Goal: Task Accomplishment & Management: Manage account settings

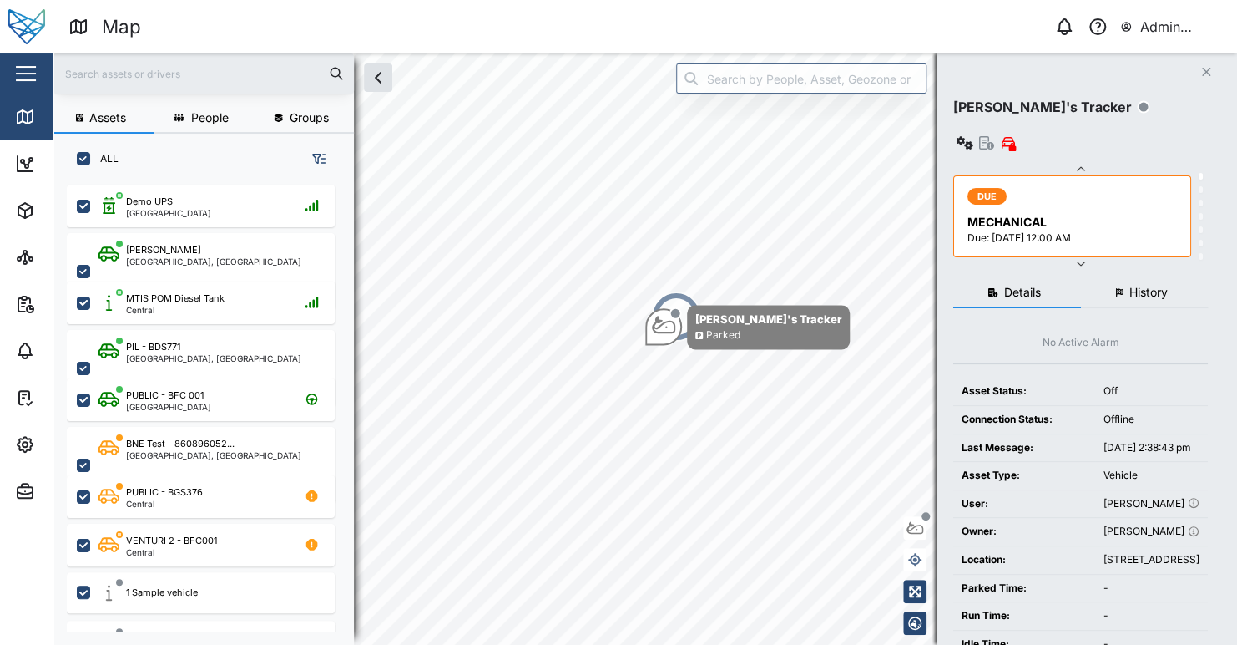
scroll to position [13, 13]
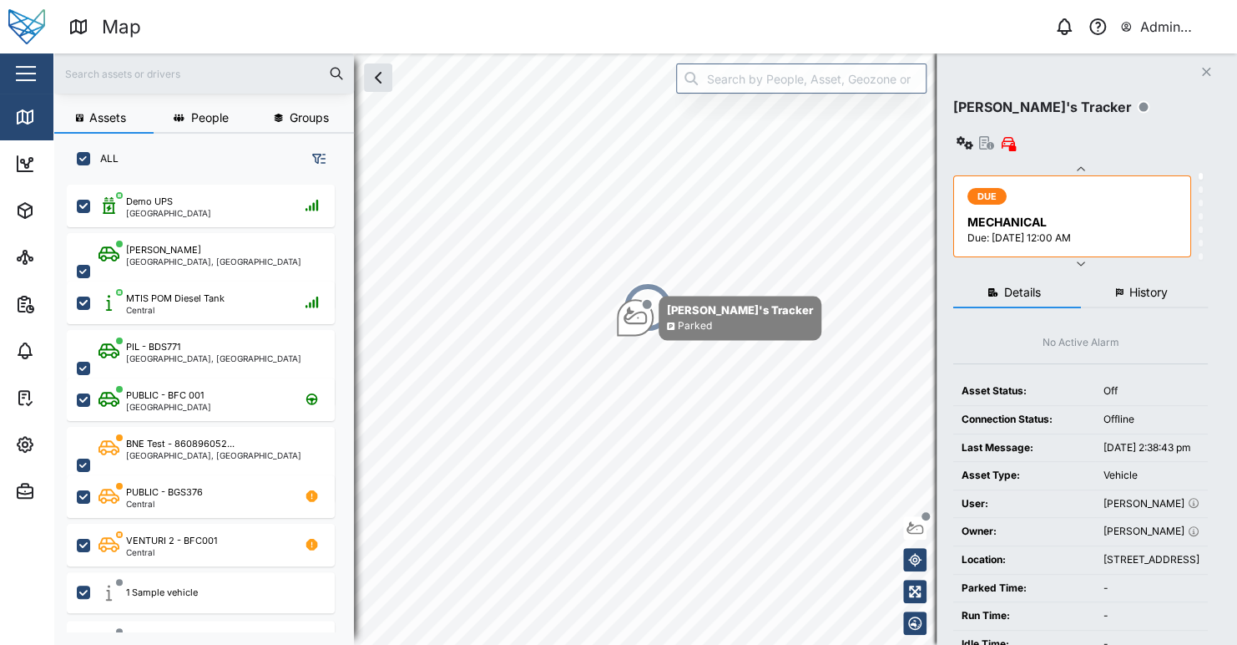
click at [1199, 69] on button "Close" at bounding box center [1206, 71] width 23 height 23
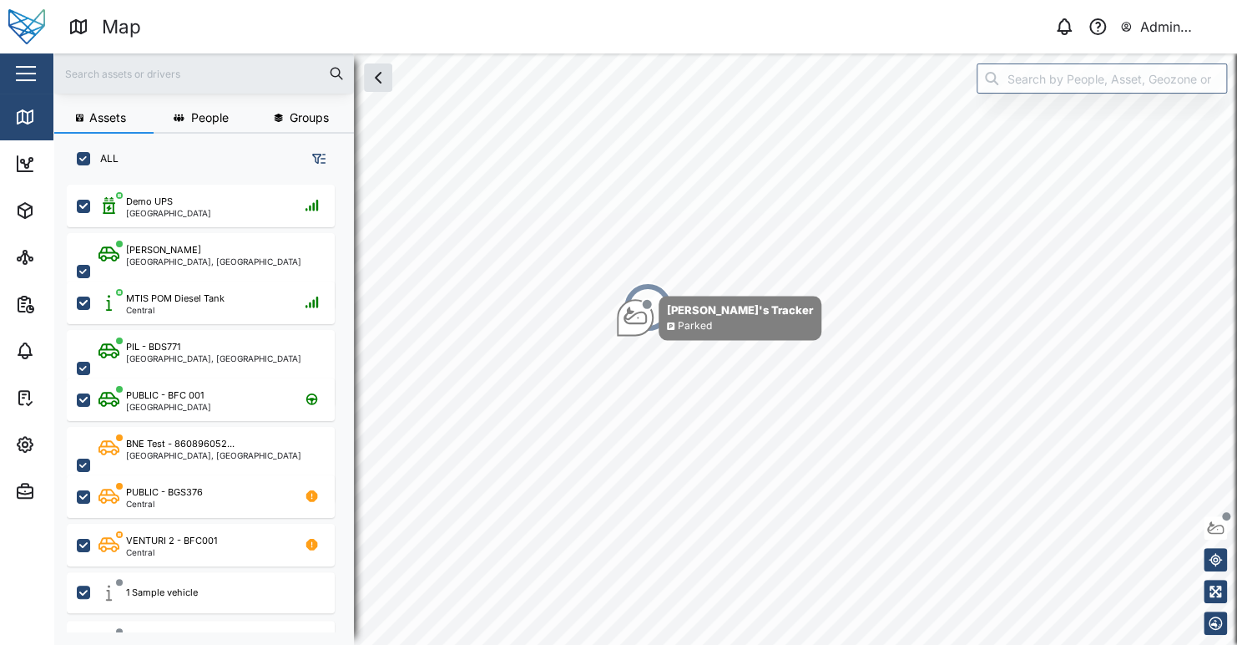
click at [569, 43] on header "Map 0 Admin Zaerald Lungos" at bounding box center [618, 26] width 1237 height 53
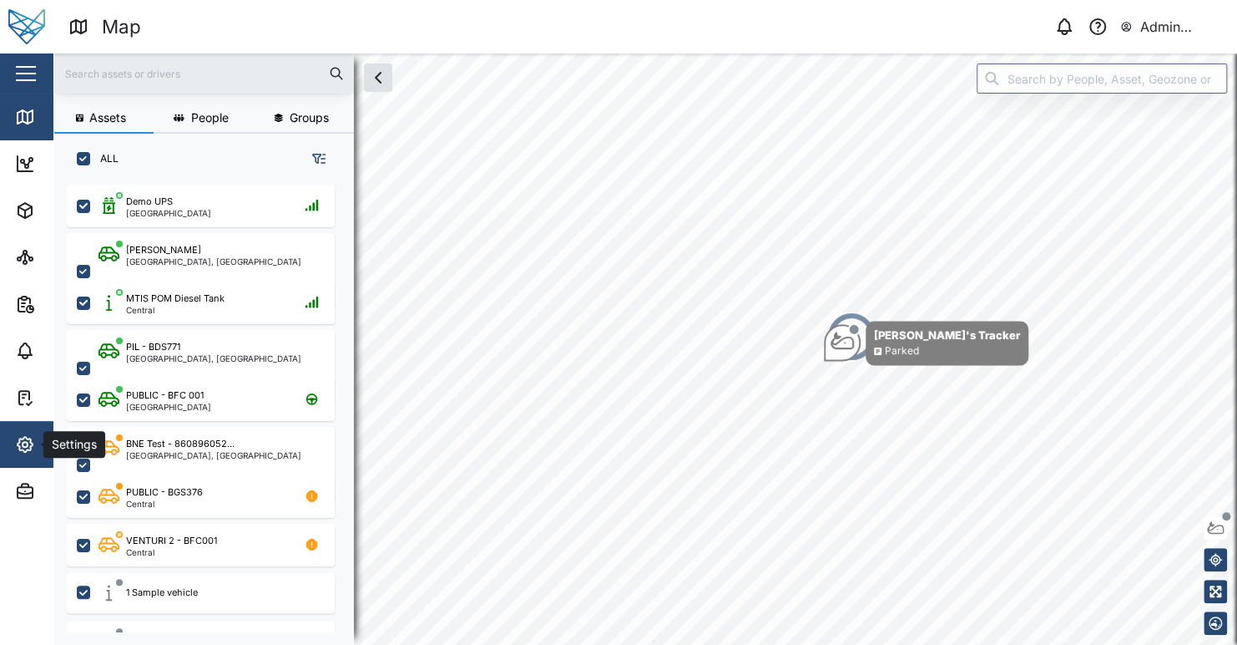
click at [31, 444] on icon "button" at bounding box center [25, 444] width 20 height 20
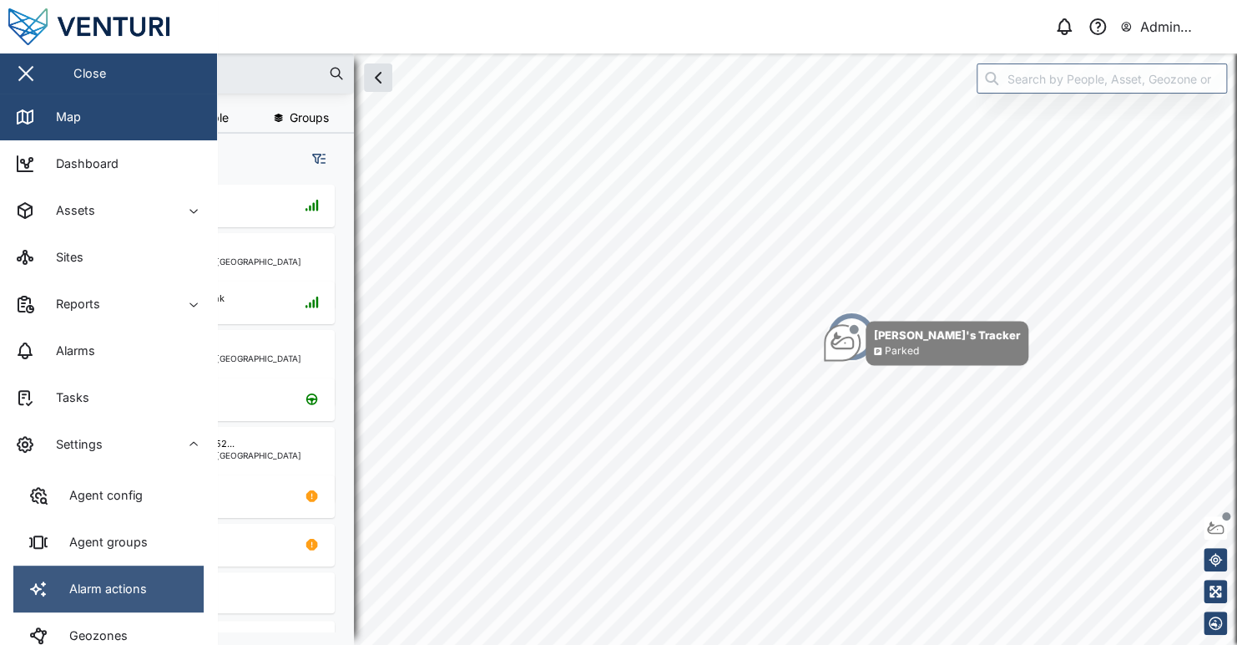
scroll to position [167, 0]
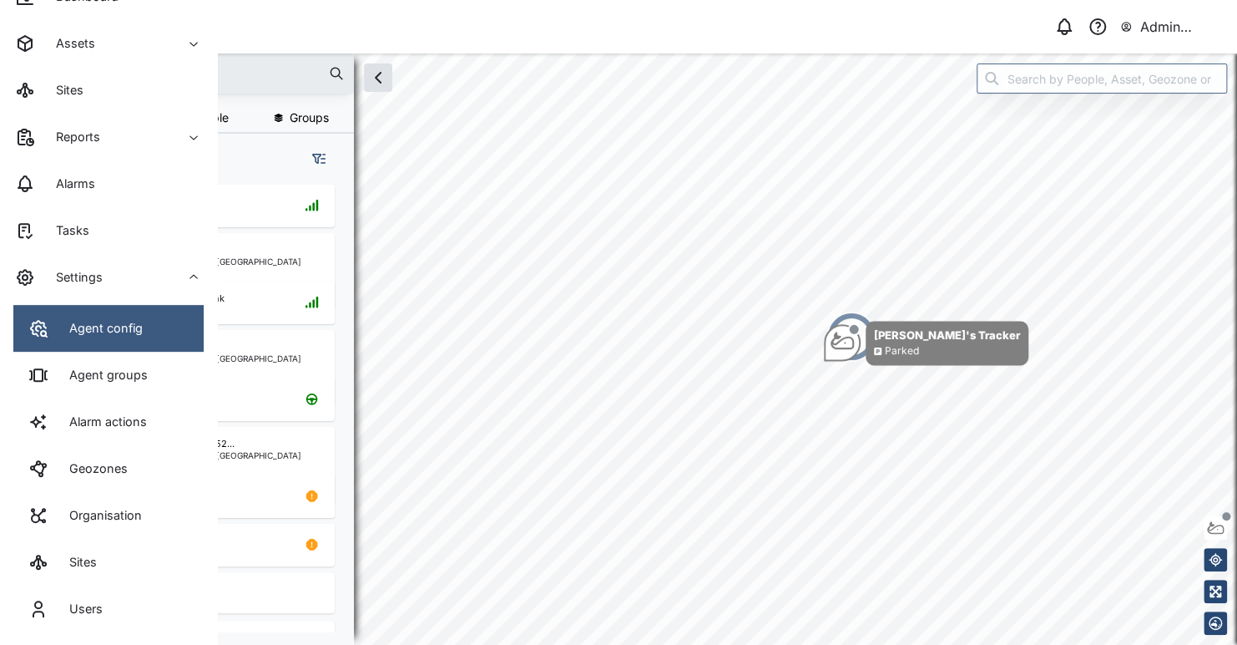
click at [117, 336] on div "Agent config" at bounding box center [100, 328] width 86 height 18
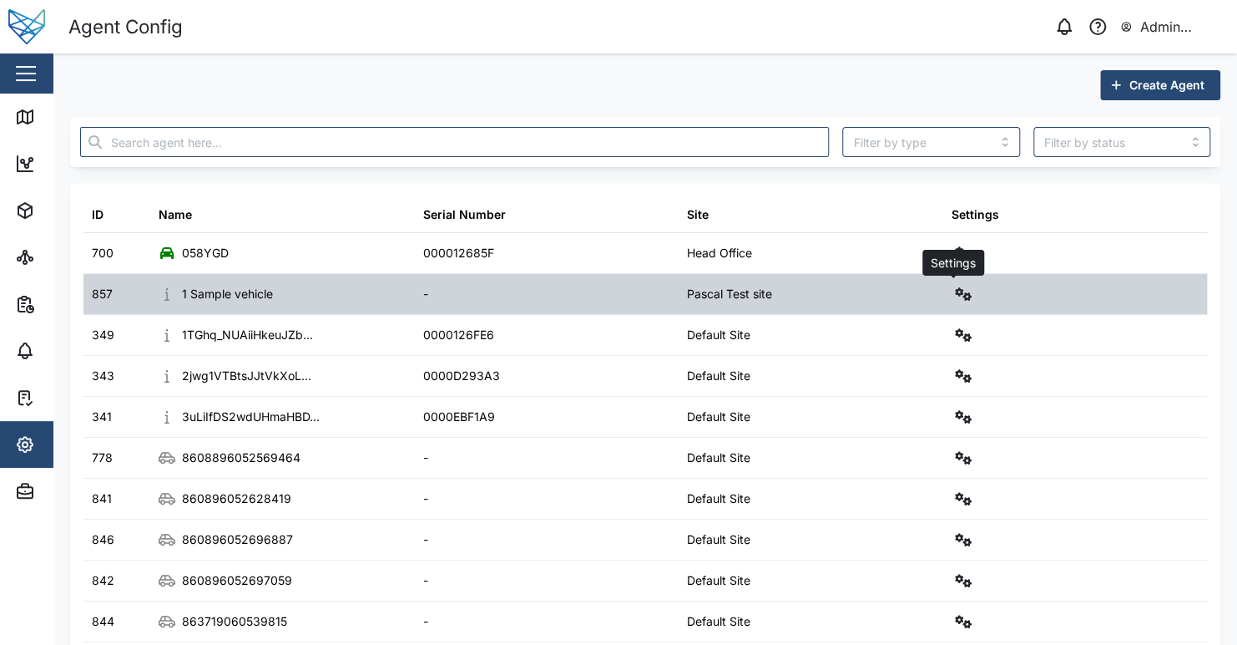
click at [955, 290] on icon "button" at bounding box center [963, 293] width 17 height 13
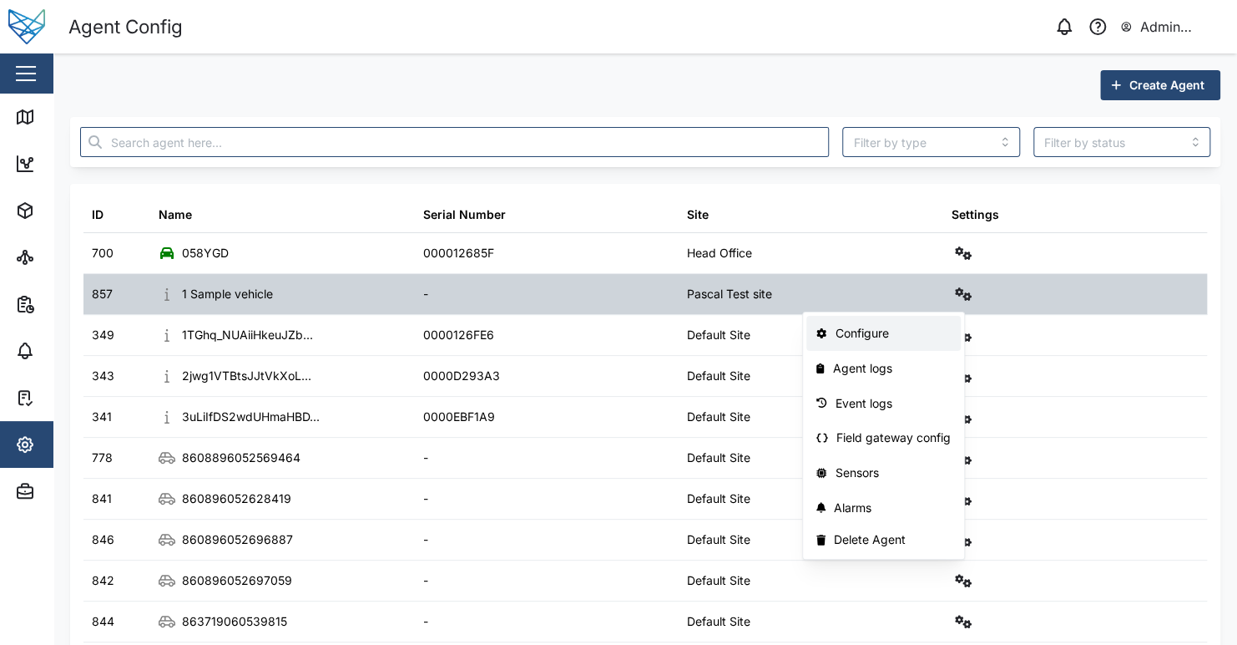
click at [909, 336] on div "Configure" at bounding box center [893, 333] width 116 height 18
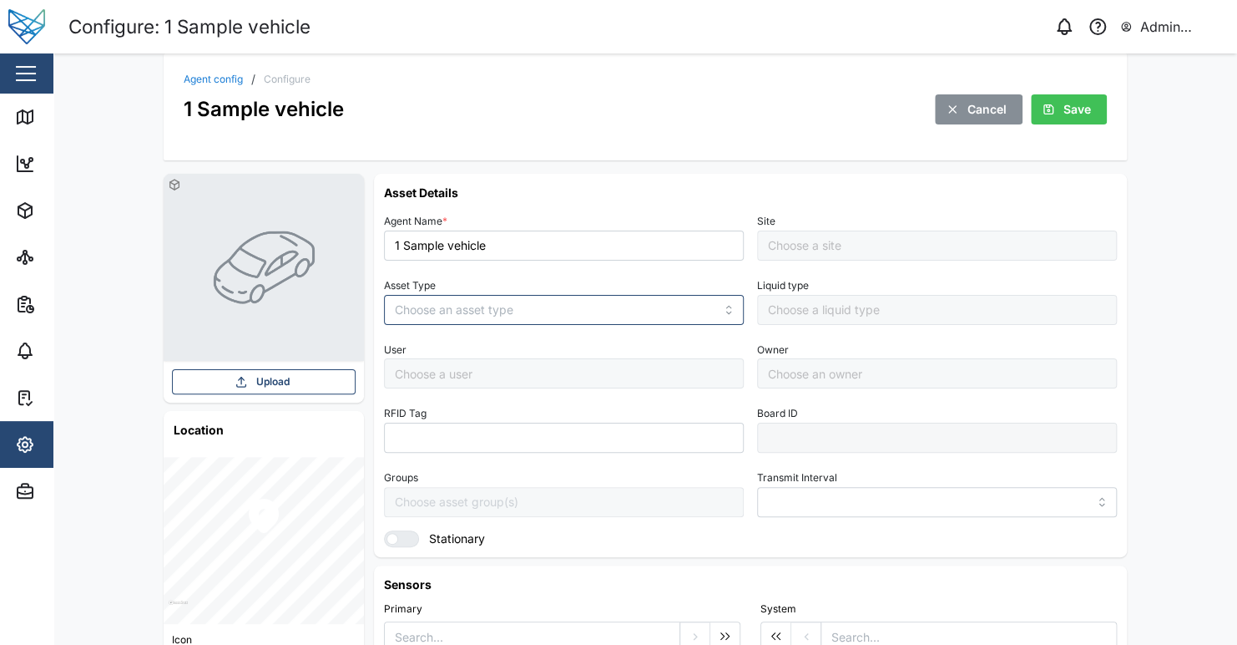
type input "MANUAL"
type input "VEHICLE"
type input "5 minutes"
click at [872, 245] on input "Pascal Test site" at bounding box center [937, 245] width 360 height 30
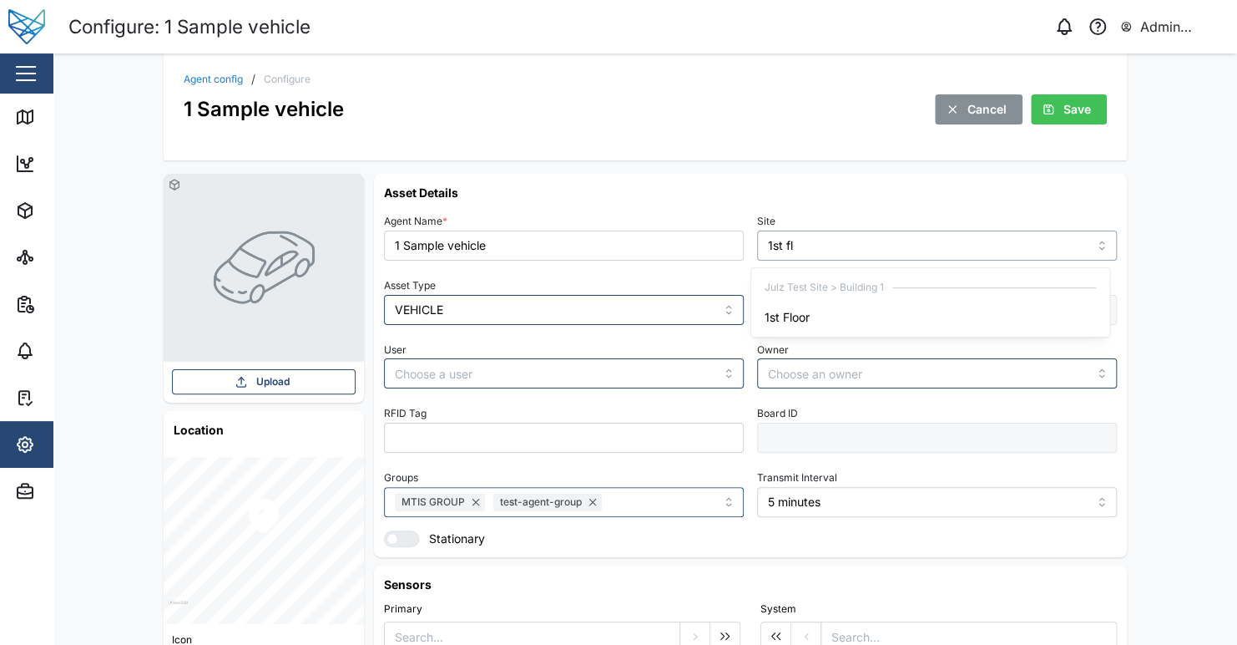
type input "1st flo"
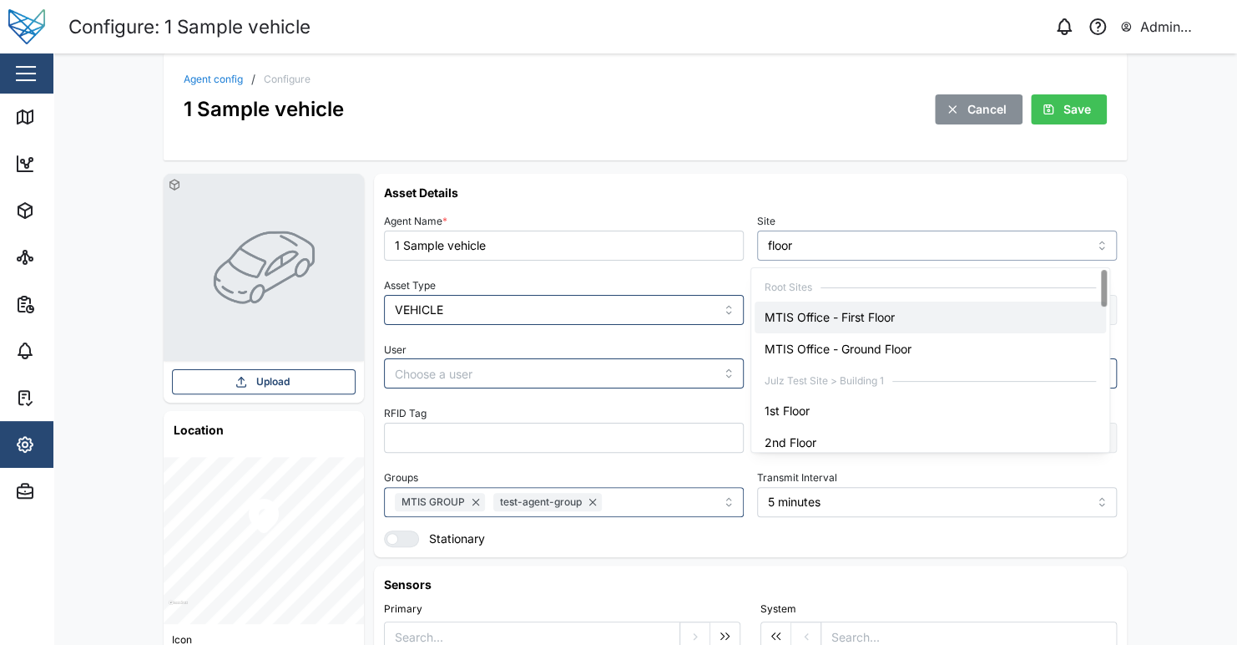
drag, startPoint x: 1104, startPoint y: 284, endPoint x: 1121, endPoint y: 264, distance: 26.6
click at [1107, 270] on div at bounding box center [1104, 288] width 6 height 37
type input "Pascal Test site"
click at [1175, 284] on div "Agent config / Configure 1 Sample vehicle Cancel Save Upload Location Icon Sele…" at bounding box center [645, 348] width 1184 height 591
